Goal: Task Accomplishment & Management: Use online tool/utility

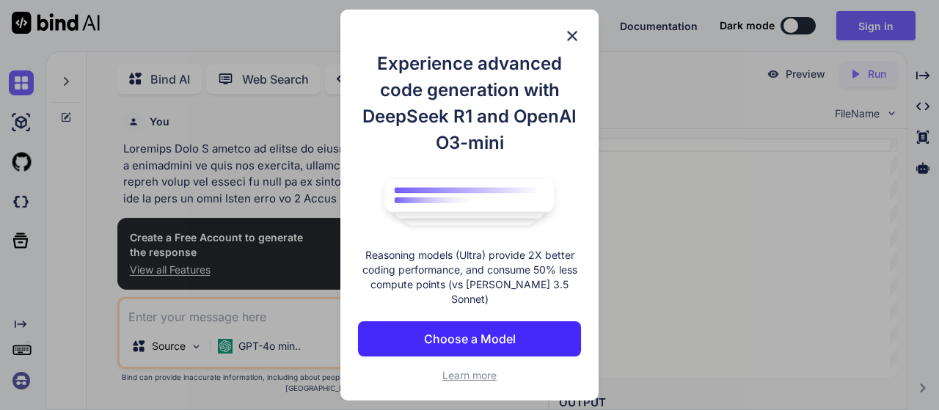
scroll to position [6, 0]
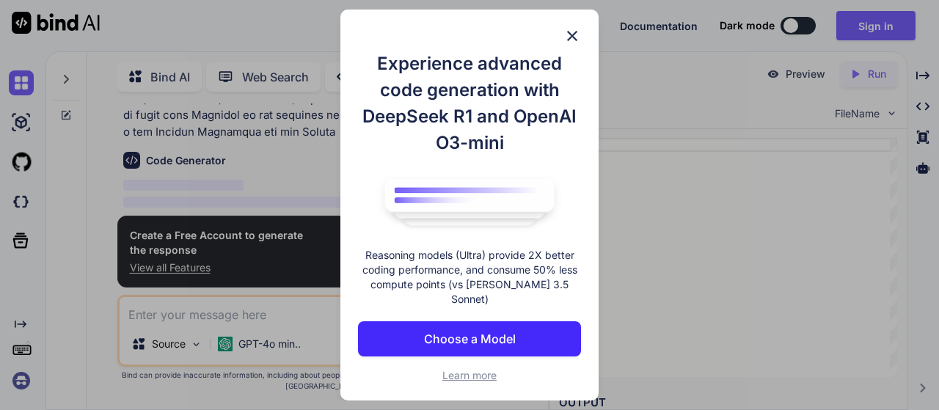
type textarea "x"
click at [543, 334] on button "Choose a Model" at bounding box center [469, 338] width 223 height 35
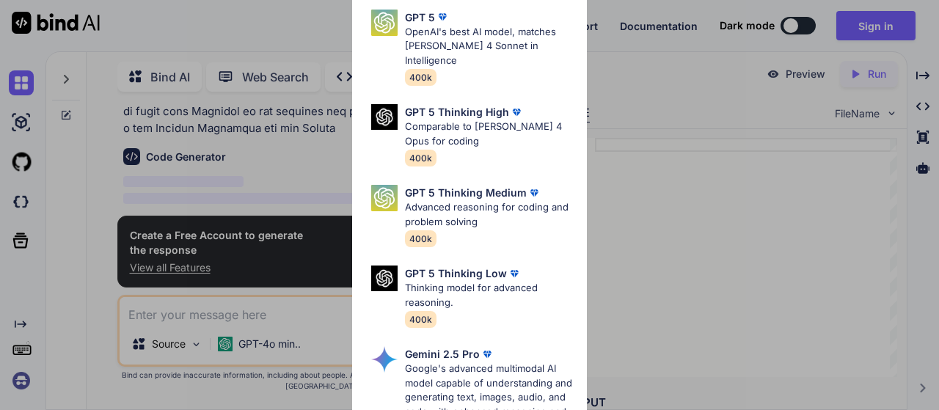
click at [646, 115] on div "Ultra Models GPT 5 OpenAI's best AI model, matches [PERSON_NAME] 4 Sonnet in In…" at bounding box center [469, 205] width 939 height 410
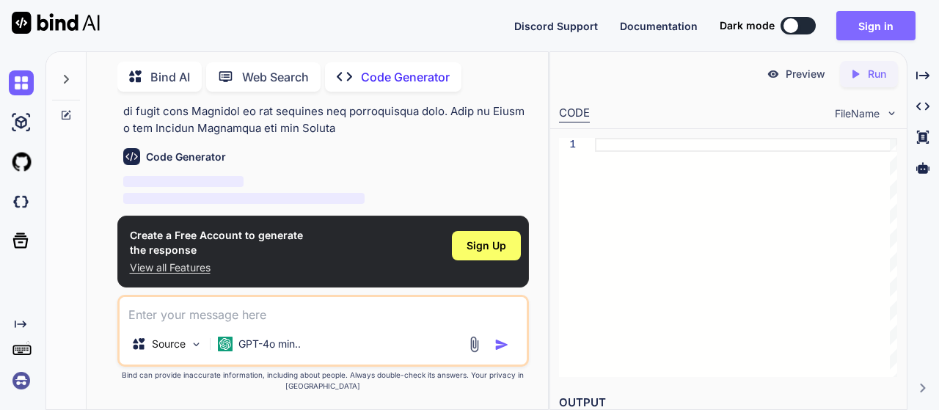
click at [864, 27] on button "Sign in" at bounding box center [875, 25] width 79 height 29
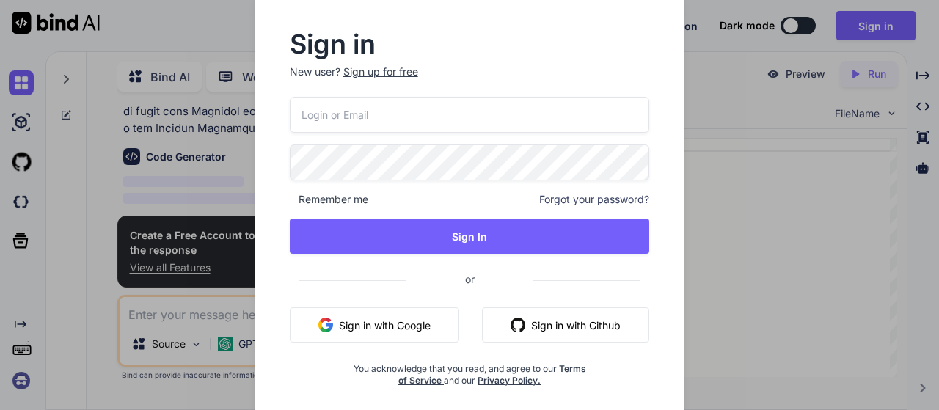
click at [402, 316] on button "Sign in with Google" at bounding box center [374, 324] width 169 height 35
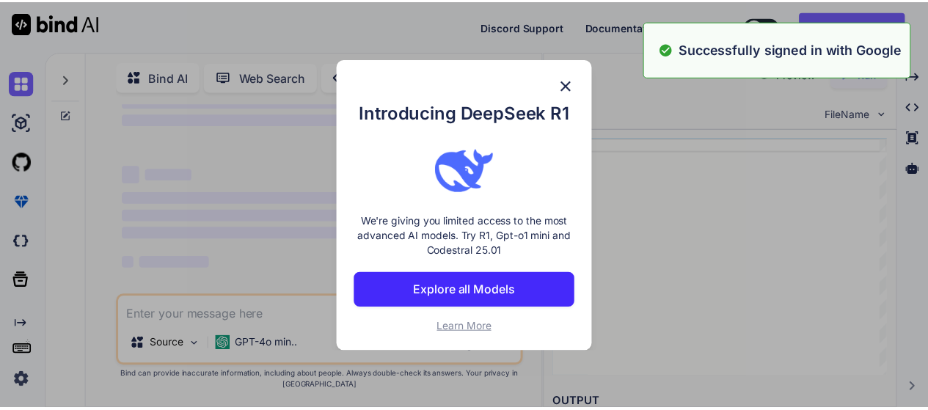
scroll to position [68, 0]
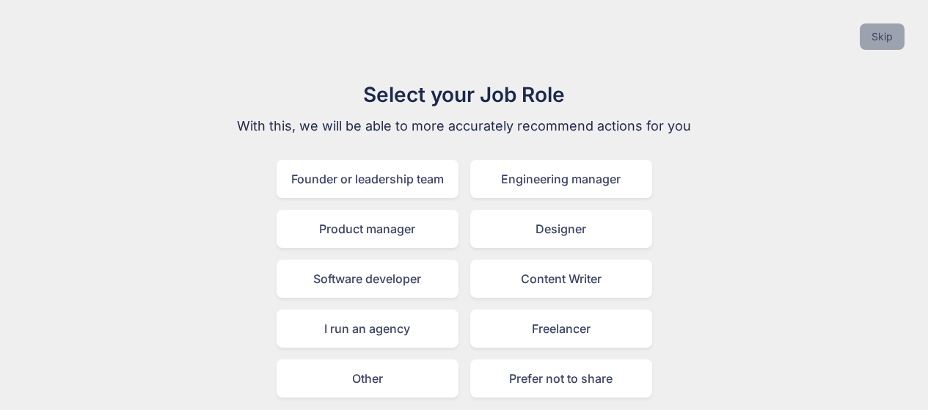
click at [878, 45] on button "Skip" at bounding box center [882, 36] width 45 height 26
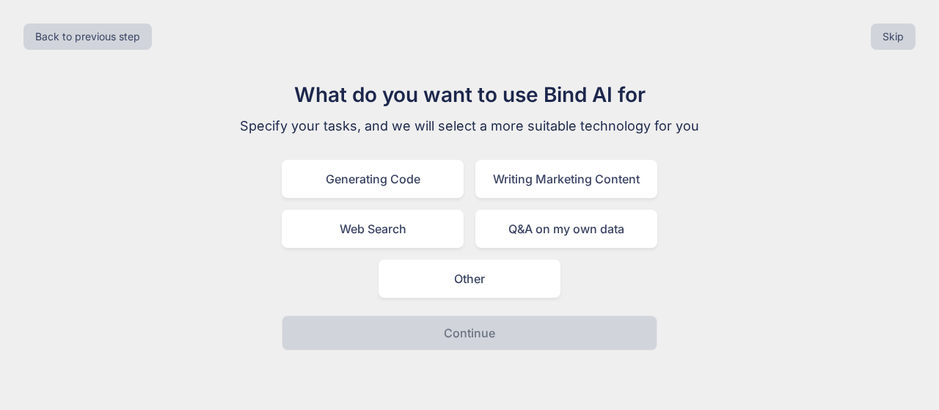
click at [385, 198] on div "Generating Code Writing Marketing Content Web Search Q&A on my own data Other" at bounding box center [469, 229] width 375 height 138
click at [419, 190] on div "Generating Code" at bounding box center [373, 179] width 182 height 38
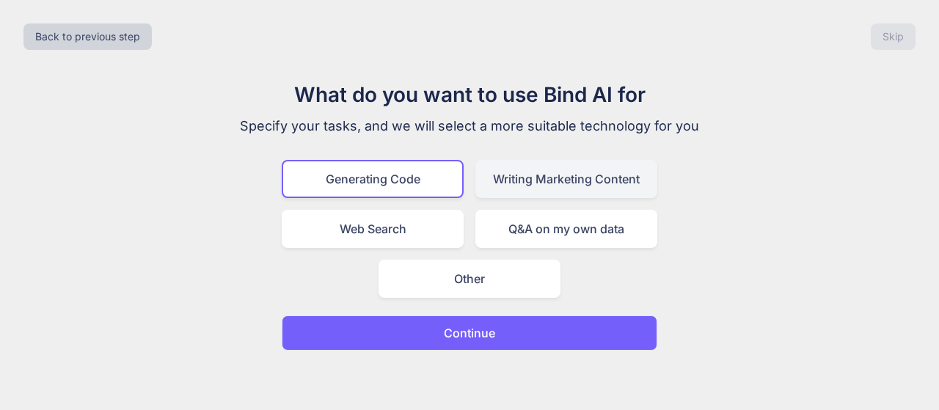
click at [552, 175] on div "Writing Marketing Content" at bounding box center [566, 179] width 182 height 38
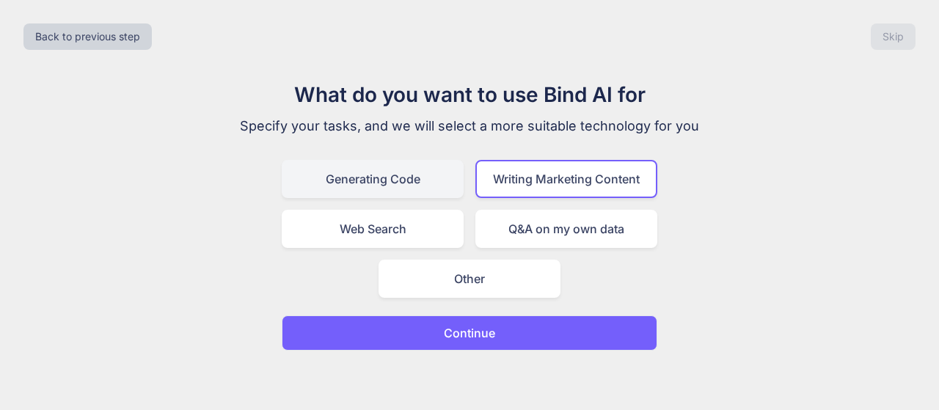
click at [396, 182] on div "Generating Code" at bounding box center [373, 179] width 182 height 38
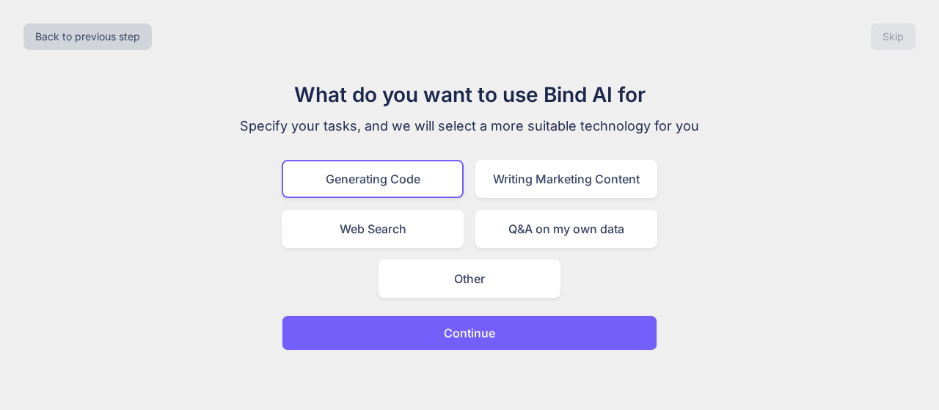
click at [435, 344] on button "Continue" at bounding box center [469, 332] width 375 height 35
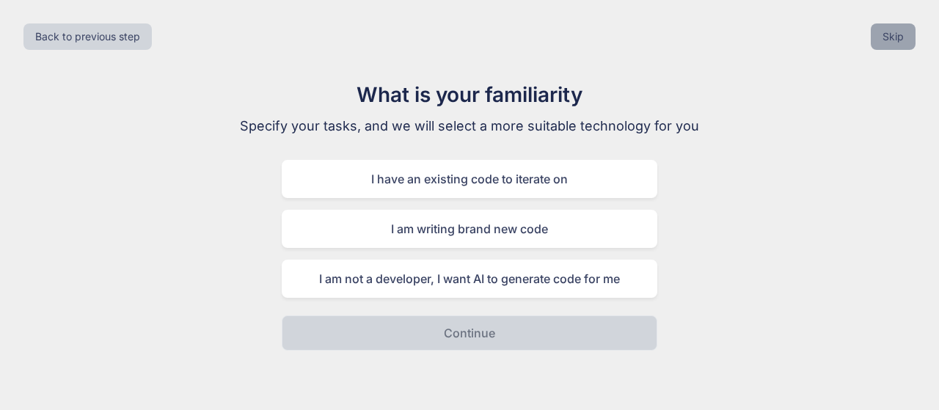
click at [904, 35] on button "Skip" at bounding box center [893, 36] width 45 height 26
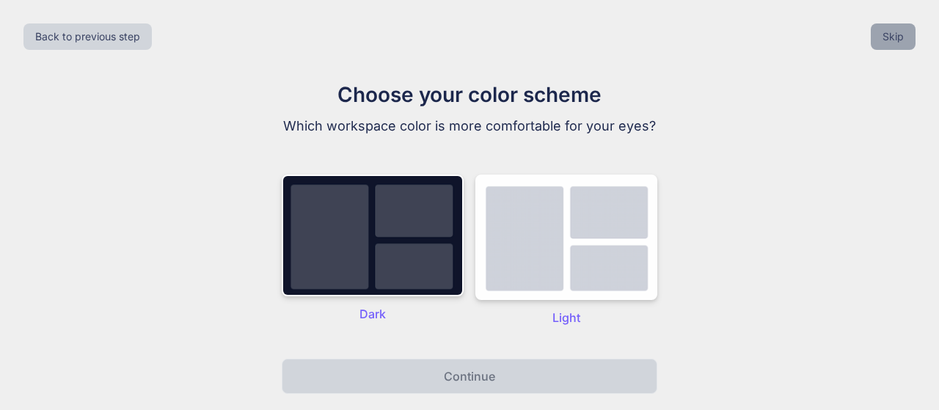
click at [875, 38] on button "Skip" at bounding box center [893, 36] width 45 height 26
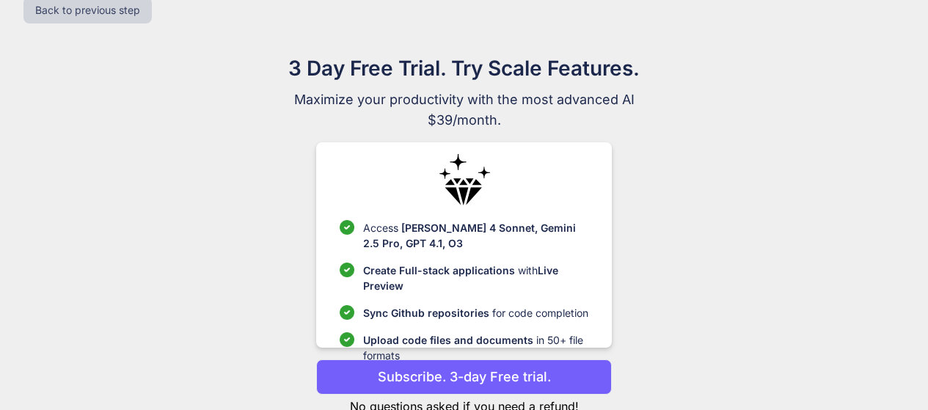
scroll to position [73, 0]
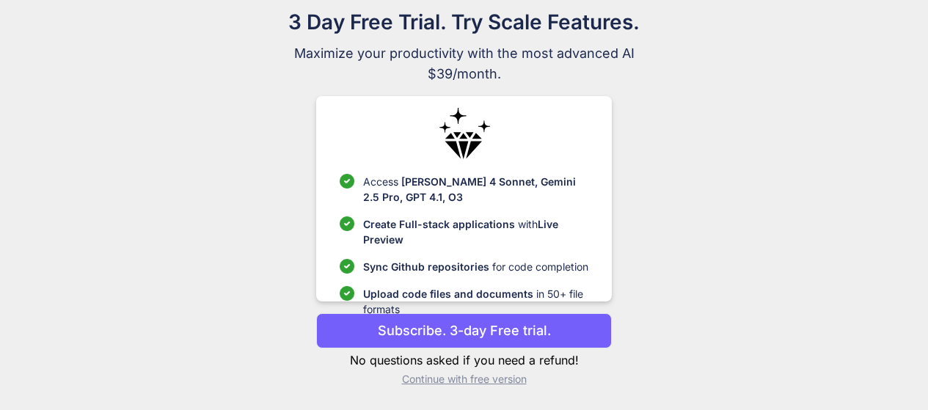
click at [475, 381] on p "Continue with free version" at bounding box center [464, 379] width 296 height 15
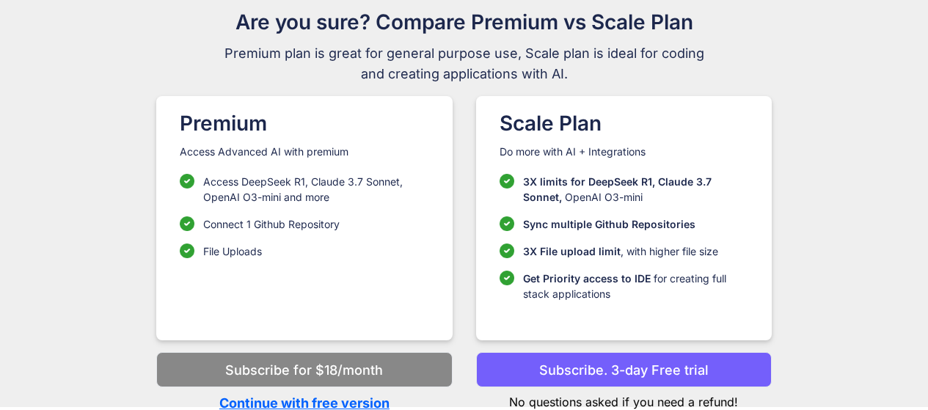
scroll to position [76, 0]
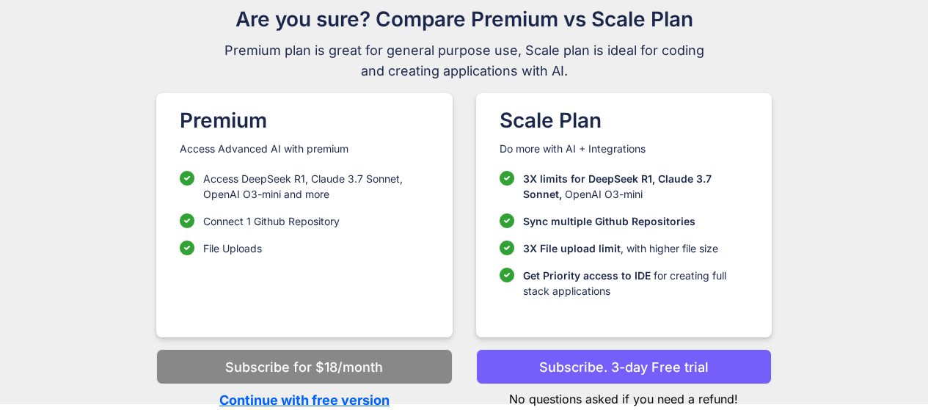
click at [346, 400] on p "Continue with free version" at bounding box center [304, 400] width 296 height 20
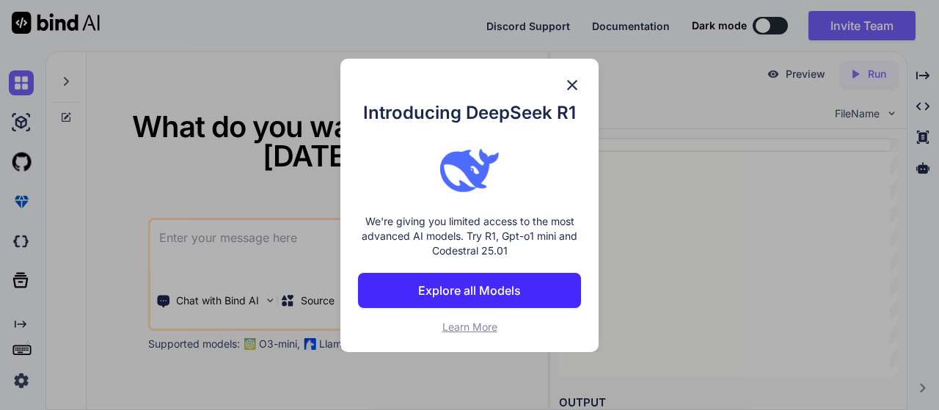
click at [574, 84] on img at bounding box center [572, 85] width 18 height 18
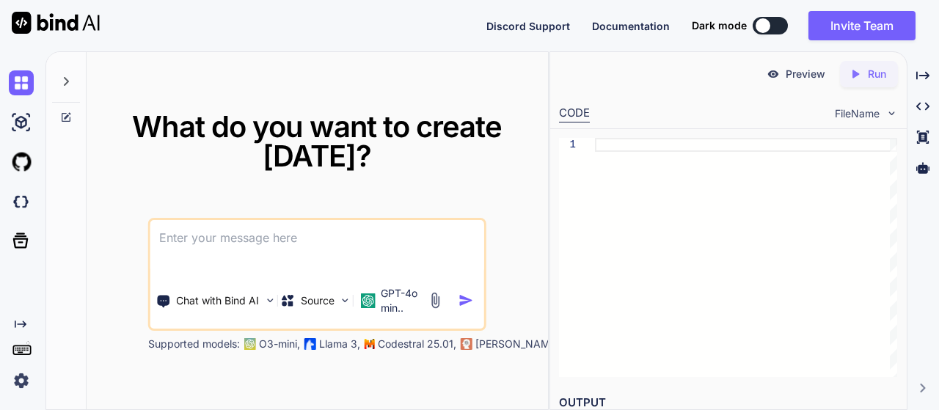
click at [307, 248] on textarea at bounding box center [317, 247] width 334 height 54
paste textarea "I wanted to create an google Sheet with App script for school management to kee…"
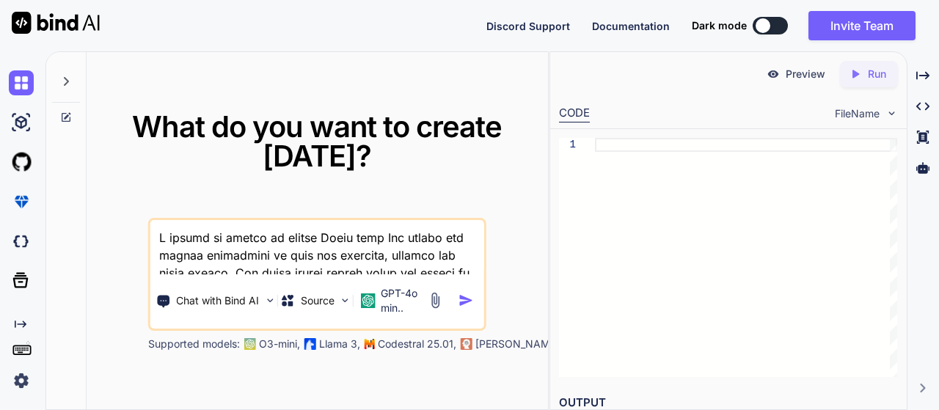
scroll to position [3716, 0]
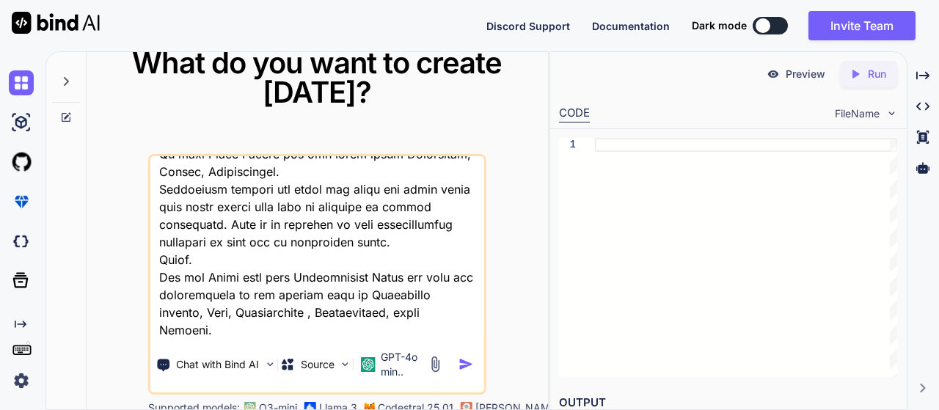
type textarea "I wanted to create an google Sheet with App script for school management to kee…"
click at [462, 359] on img "button" at bounding box center [465, 363] width 15 height 15
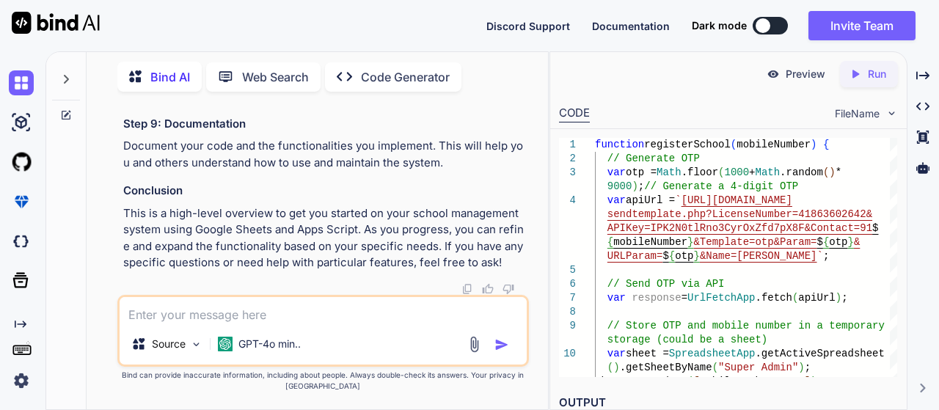
scroll to position [4106, 0]
click at [798, 70] on p "Preview" at bounding box center [805, 74] width 40 height 15
click at [869, 83] on div "Created with Pixso. Run" at bounding box center [869, 74] width 58 height 26
click at [805, 79] on p "Preview" at bounding box center [805, 74] width 40 height 15
click at [451, 64] on div "Created with Pixso. Code Generator" at bounding box center [393, 76] width 136 height 29
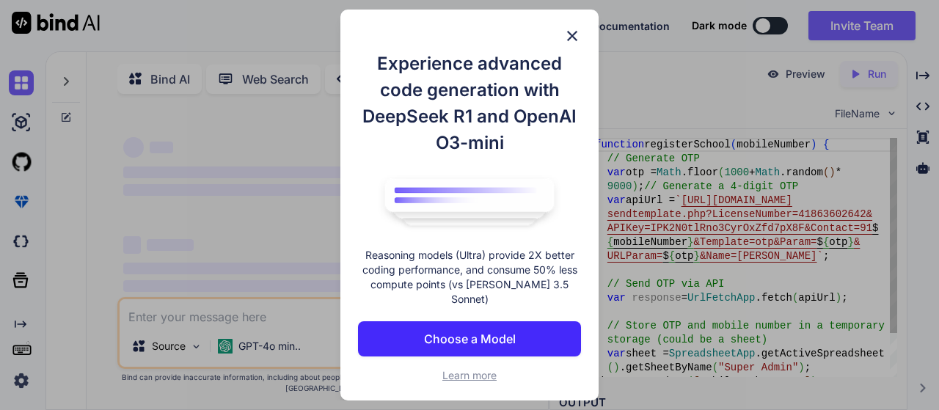
click at [386, 72] on h1 "Experience advanced code generation with DeepSeek R1 and OpenAI O3-mini" at bounding box center [469, 104] width 223 height 106
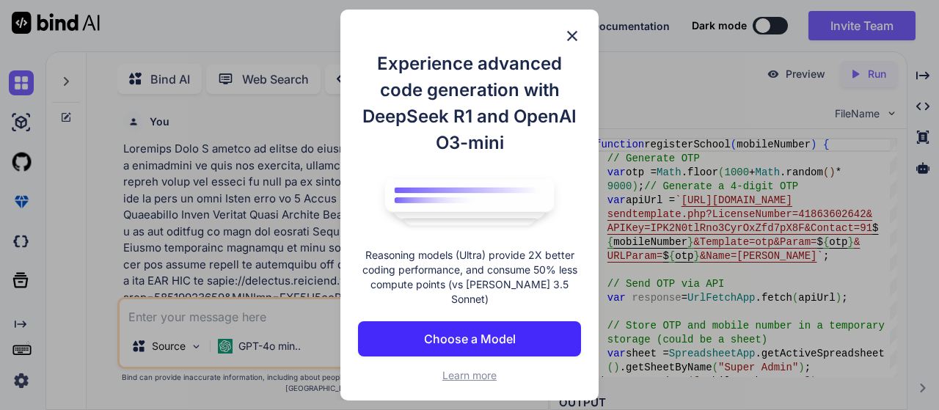
scroll to position [6, 0]
click at [509, 337] on p "Choose a Model" at bounding box center [470, 339] width 92 height 18
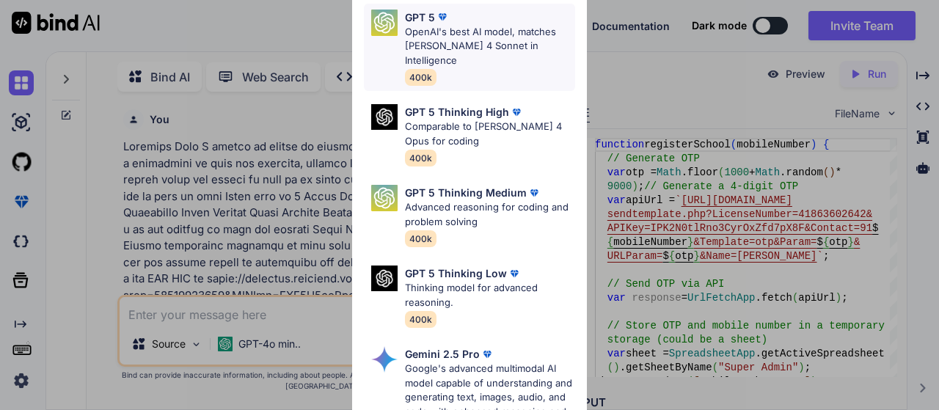
click at [513, 61] on div "GPT 5 OpenAI's best AI model, matches [PERSON_NAME] 4 Sonnet in Intelligence 40…" at bounding box center [490, 48] width 170 height 76
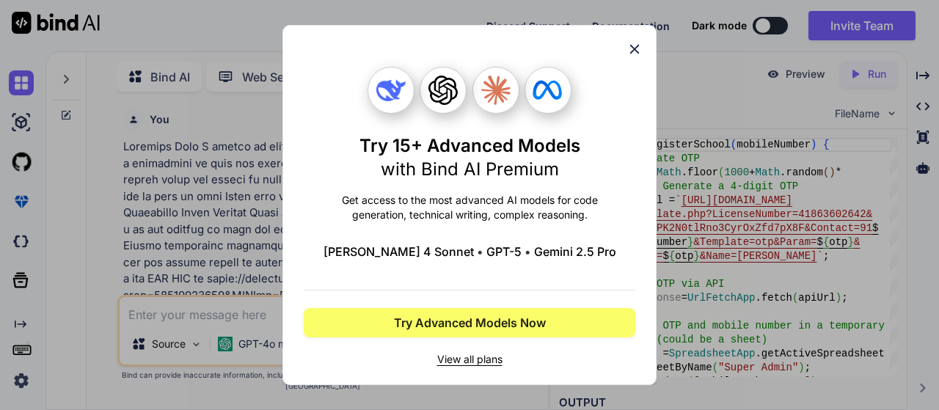
click at [634, 48] on icon at bounding box center [635, 50] width 10 height 10
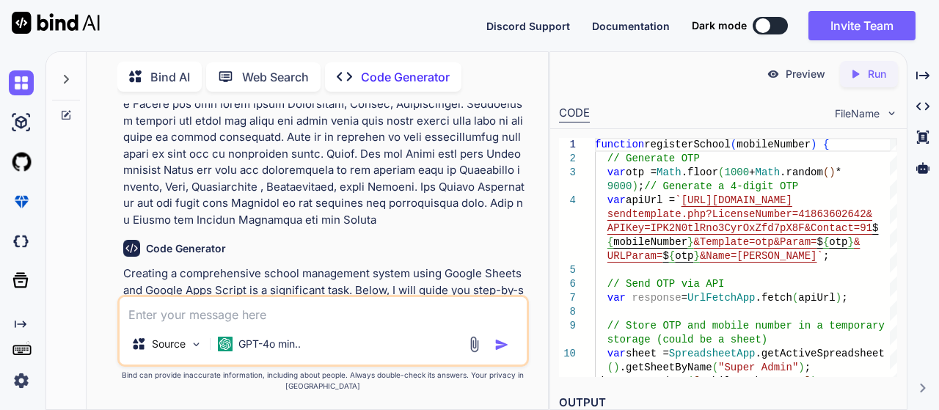
scroll to position [2053, 0]
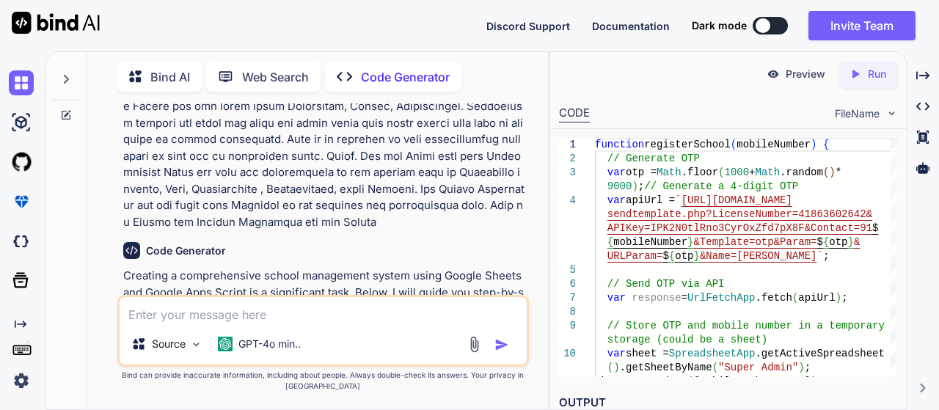
click at [876, 67] on p "Run" at bounding box center [877, 74] width 18 height 15
click at [580, 111] on div "CODE" at bounding box center [574, 114] width 31 height 18
click at [791, 73] on p "Preview" at bounding box center [805, 74] width 40 height 15
click at [869, 114] on span "FileName" at bounding box center [857, 113] width 45 height 15
